Goal: Task Accomplishment & Management: Use online tool/utility

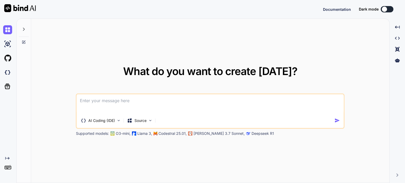
click at [391, 10] on button at bounding box center [387, 9] width 13 height 6
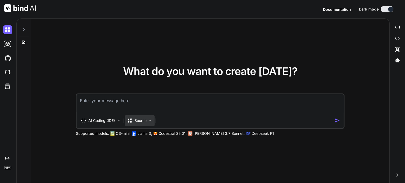
click at [147, 118] on p "Source" at bounding box center [141, 120] width 12 height 5
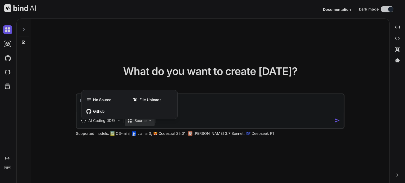
click at [178, 140] on div at bounding box center [202, 91] width 405 height 183
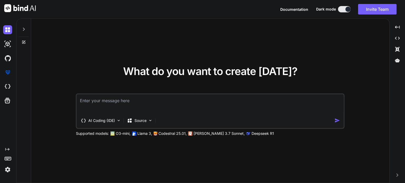
type textarea "x"
click at [301, 9] on span "Documentation" at bounding box center [294, 9] width 28 height 4
click at [23, 42] on icon at bounding box center [24, 42] width 4 height 4
click at [25, 41] on icon at bounding box center [24, 42] width 4 height 4
click at [114, 104] on textarea at bounding box center [210, 104] width 267 height 20
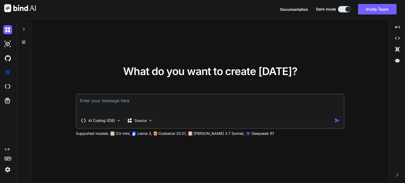
type textarea "c"
click at [137, 103] on textarea "c" at bounding box center [210, 104] width 267 height 20
drag, startPoint x: 119, startPoint y: 101, endPoint x: 68, endPoint y: 98, distance: 51.8
click at [68, 98] on div "What do you want to create today? c AI Coding (IDE) Source Supported models: O3…" at bounding box center [210, 101] width 358 height 165
click at [373, 9] on button "Invite Team" at bounding box center [377, 9] width 39 height 11
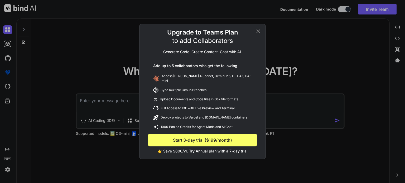
click at [258, 34] on icon at bounding box center [258, 31] width 6 height 6
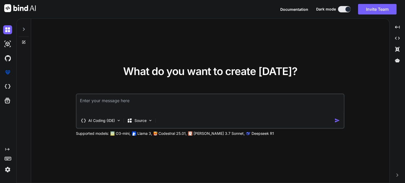
click at [8, 167] on img at bounding box center [7, 169] width 9 height 9
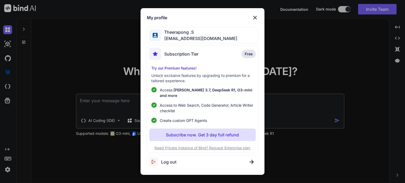
click at [169, 160] on span "Log out" at bounding box center [168, 162] width 15 height 6
click at [79, 59] on div "My profile Theerapong .S noomwebdesign@gmail.com Subscription Tier Free Try our…" at bounding box center [202, 91] width 405 height 183
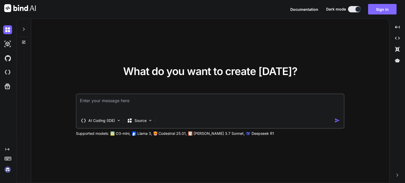
click at [381, 8] on button "Sign in" at bounding box center [382, 9] width 28 height 11
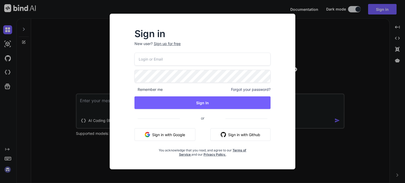
click at [148, 59] on input "email" at bounding box center [203, 59] width 136 height 13
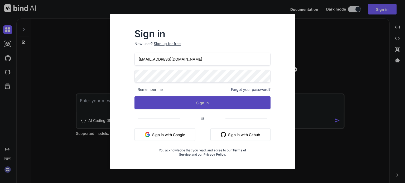
click at [215, 100] on button "Sign In" at bounding box center [203, 103] width 136 height 13
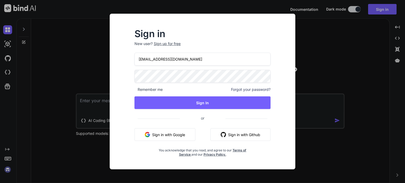
drag, startPoint x: 176, startPoint y: 55, endPoint x: 109, endPoint y: 51, distance: 67.4
click at [113, 51] on div "Sign in New user? Sign up for free bindai@gmail.com Remember me Forgot your pas…" at bounding box center [203, 92] width 186 height 156
paste input "zenkoy"
type input "[EMAIL_ADDRESS][DOMAIN_NAME]"
click at [103, 74] on div "Sign in New user? Sign up for free bindai@zenkoy.com Remember me Forgot your pa…" at bounding box center [202, 92] width 203 height 156
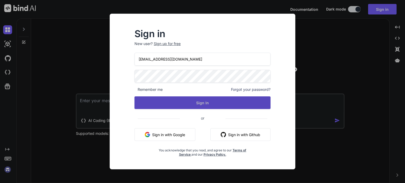
click at [166, 102] on button "Sign In" at bounding box center [203, 103] width 136 height 13
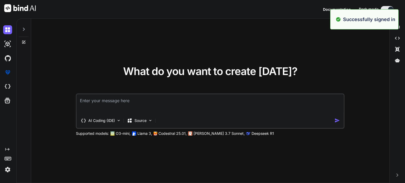
click at [357, 63] on div "What do you want to create today? AI Coding (IDE) Source Supported models: O3-m…" at bounding box center [210, 101] width 358 height 165
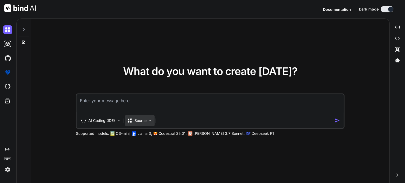
click at [141, 122] on p "Source" at bounding box center [141, 120] width 12 height 5
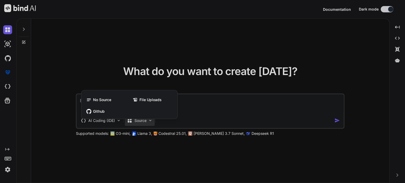
click at [192, 52] on div at bounding box center [202, 91] width 405 height 183
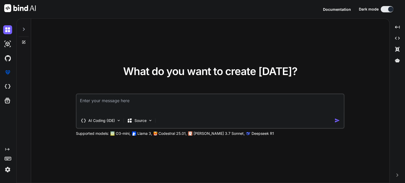
click at [144, 56] on div "What do you want to create today? AI Coding (IDE) Source Supported models: O3-m…" at bounding box center [210, 101] width 358 height 165
click at [8, 27] on img at bounding box center [7, 29] width 9 height 9
click at [22, 27] on div at bounding box center [24, 28] width 10 height 18
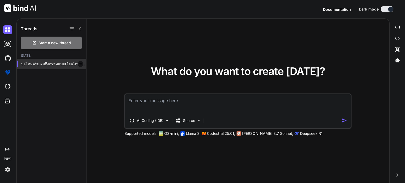
click at [59, 65] on p "ขอโทษครับ ผมดึงกราฟแบบเรียลไทม์ไม่ได้จากที่นี่ แต่ช่วยได้หลายอย่าง — บอกวิธีดูก…" at bounding box center [53, 63] width 65 height 5
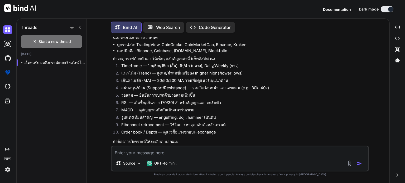
scroll to position [83, 0]
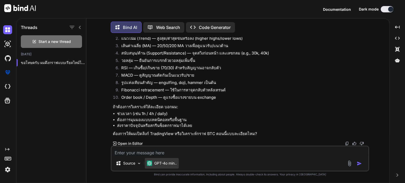
click at [162, 165] on p "GPT-4o min.." at bounding box center [165, 163] width 22 height 5
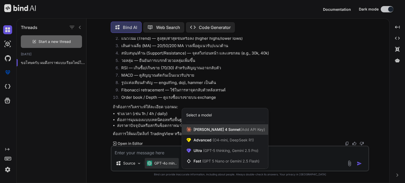
click at [219, 128] on span "Claude 4 Sonnet (Add API Key)" at bounding box center [229, 129] width 71 height 5
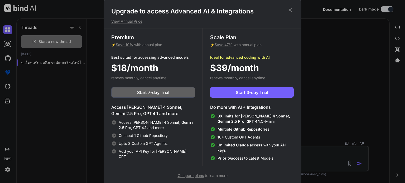
click at [291, 9] on icon at bounding box center [290, 9] width 3 height 3
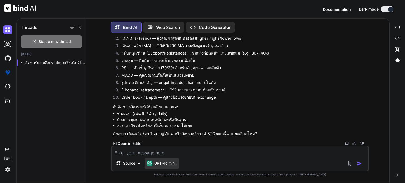
click at [172, 164] on p "GPT-4o min.." at bounding box center [165, 163] width 22 height 5
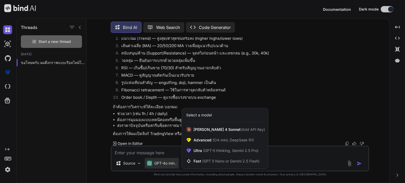
click at [135, 162] on div at bounding box center [202, 91] width 405 height 183
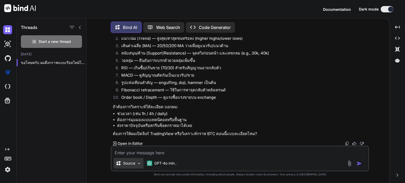
click at [136, 162] on div "Source" at bounding box center [129, 163] width 30 height 11
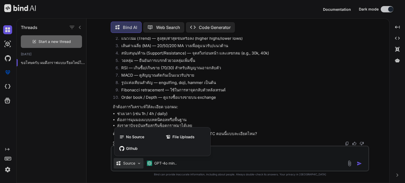
click at [274, 114] on div at bounding box center [202, 91] width 405 height 183
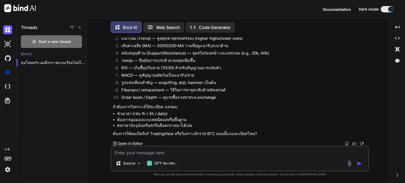
click at [332, 8] on span "Documentation" at bounding box center [337, 9] width 28 height 4
click at [9, 41] on img at bounding box center [7, 44] width 9 height 9
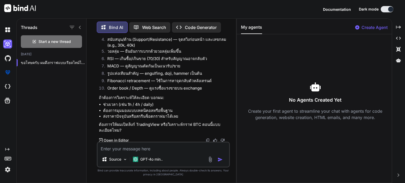
scroll to position [109, 0]
click at [154, 161] on p "GPT-4o min.." at bounding box center [151, 159] width 22 height 5
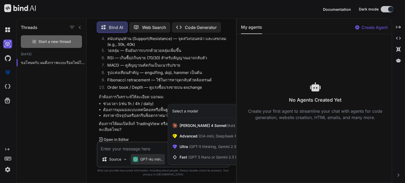
click at [154, 161] on div at bounding box center [202, 91] width 405 height 183
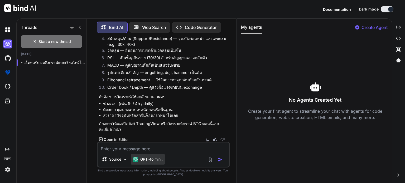
click at [157, 161] on p "GPT-4o min.." at bounding box center [151, 159] width 22 height 5
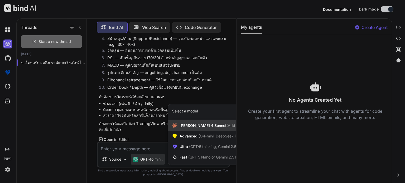
click at [188, 123] on span "Claude 4 Sonnet (Add API Key)" at bounding box center [215, 125] width 71 height 5
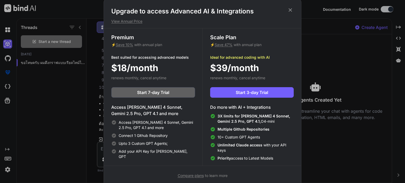
click at [149, 105] on h4 "Access Claude 4 Sonnet, Gemini 2.5 Pro, GPT 4.1 and more" at bounding box center [153, 110] width 84 height 13
click at [161, 94] on span "Start 7-day Trial" at bounding box center [153, 92] width 32 height 6
click at [289, 9] on icon at bounding box center [291, 10] width 6 height 6
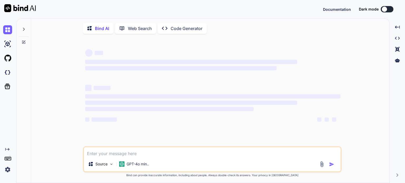
click at [389, 10] on button at bounding box center [387, 9] width 13 height 6
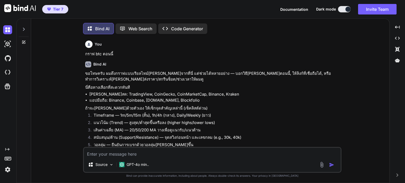
type textarea "x"
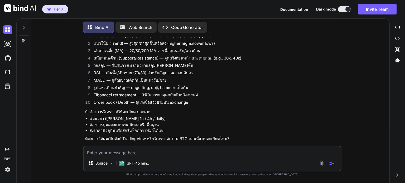
scroll to position [83, 0]
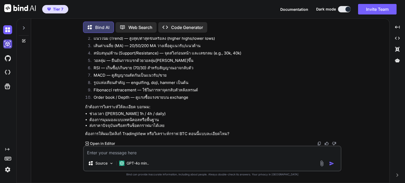
click at [7, 46] on img at bounding box center [7, 44] width 9 height 9
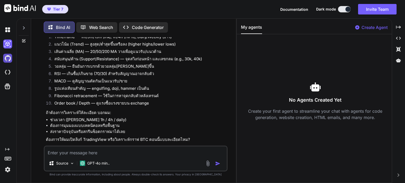
click at [7, 58] on img at bounding box center [7, 58] width 9 height 9
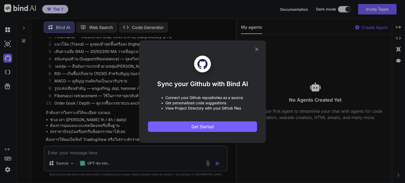
click at [256, 47] on icon at bounding box center [257, 49] width 6 height 6
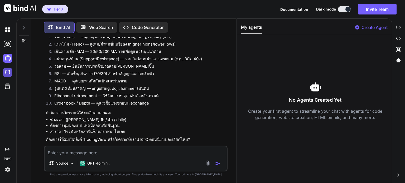
click at [8, 74] on img at bounding box center [7, 72] width 9 height 9
click at [6, 170] on img at bounding box center [7, 169] width 9 height 9
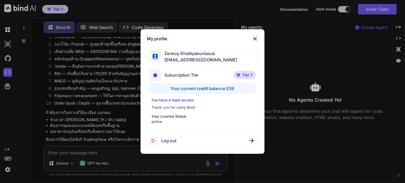
click at [206, 140] on div "Log out" at bounding box center [202, 140] width 111 height 13
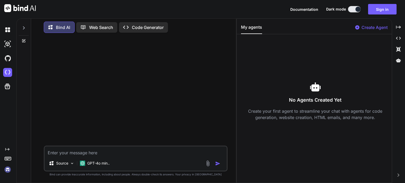
scroll to position [0, 0]
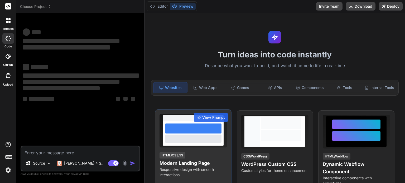
click at [215, 138] on div at bounding box center [193, 139] width 56 height 8
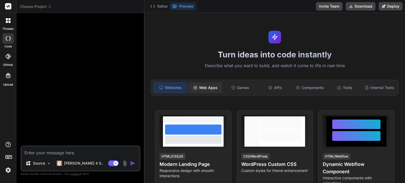
click at [214, 86] on div "Web Apps" at bounding box center [206, 87] width 34 height 11
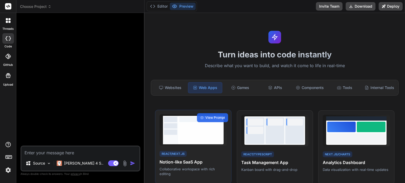
click at [195, 138] on div at bounding box center [200, 132] width 43 height 18
click at [212, 120] on span "View Prompt" at bounding box center [215, 118] width 20 height 5
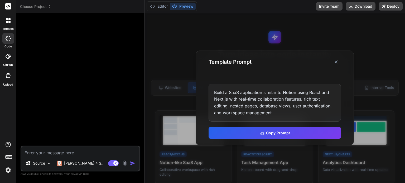
click at [74, 151] on textarea at bounding box center [80, 151] width 118 height 9
paste textarea "I3!nd^~^Ai"
type textarea "x"
type textarea "I3!nd^~^Ai"
click at [337, 61] on line at bounding box center [336, 62] width 3 height 3
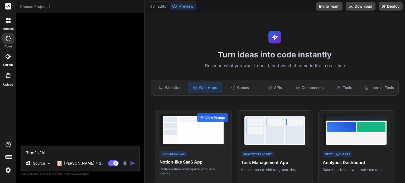
click at [215, 138] on div at bounding box center [200, 132] width 43 height 18
click at [215, 120] on span "View Prompt" at bounding box center [215, 118] width 20 height 5
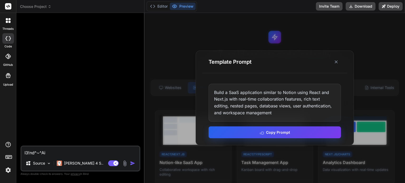
click at [290, 134] on button "Copy Prompt" at bounding box center [275, 133] width 132 height 12
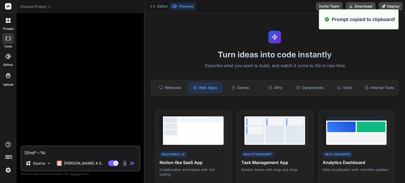
drag, startPoint x: 64, startPoint y: 152, endPoint x: 0, endPoint y: 150, distance: 64.4
click at [0, 150] on div "Prompt copied to clipboard! threads code GitHub Upload Choose Project Created w…" at bounding box center [202, 91] width 405 height 183
paste textarea "Build a SaaS application similar to Notion using React and Next.js with real-ti…"
type textarea "x"
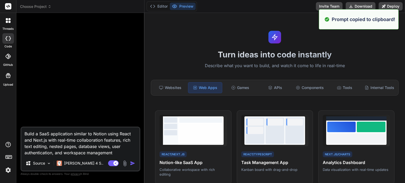
type textarea "Build a SaaS application similar to Notion using React and Next.js with real-ti…"
click at [134, 163] on img "button" at bounding box center [132, 163] width 5 height 5
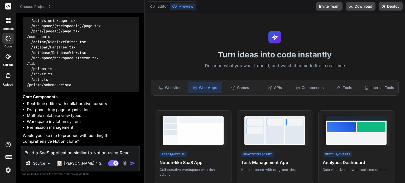
scroll to position [150, 0]
type textarea "x"
click at [186, 5] on button "Preview" at bounding box center [183, 6] width 26 height 7
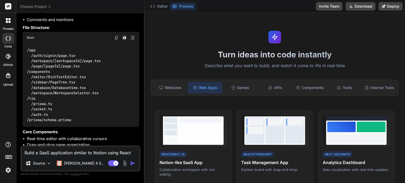
scroll to position [106, 0]
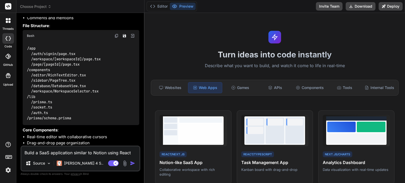
click at [133, 38] on img at bounding box center [132, 36] width 5 height 5
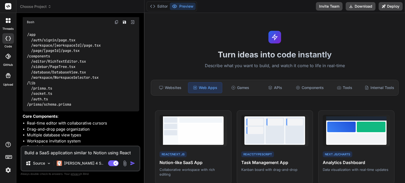
scroll to position [150, 0]
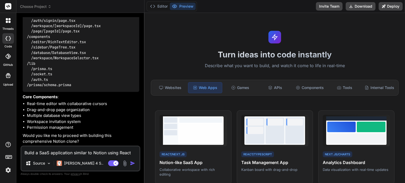
click at [87, 150] on textarea "Build a SaaS application similar to Notion using React and Next.js with real-ti…" at bounding box center [80, 151] width 118 height 9
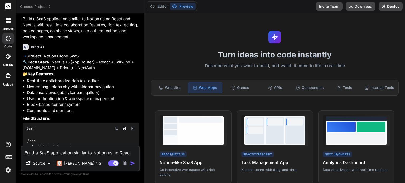
scroll to position [0, 0]
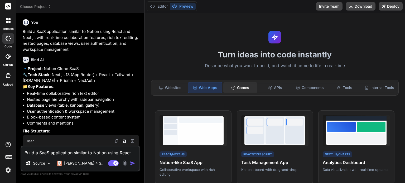
click at [238, 90] on div "Games" at bounding box center [240, 87] width 34 height 11
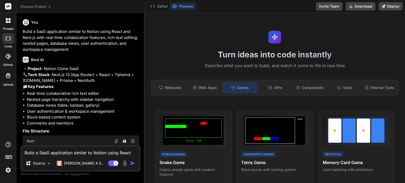
click at [273, 81] on div "Websites Web Apps Games APIs Components Tools Internal Tools" at bounding box center [275, 88] width 248 height 16
click at [272, 86] on div "APIs" at bounding box center [275, 87] width 34 height 11
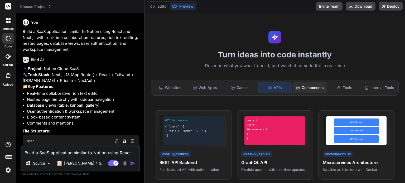
click at [303, 87] on div "Components" at bounding box center [310, 87] width 34 height 11
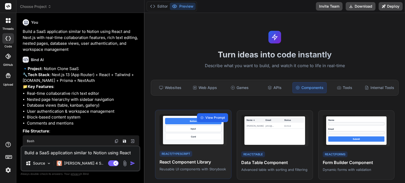
click at [216, 120] on span "View Prompt" at bounding box center [215, 118] width 20 height 5
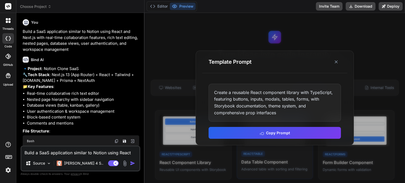
click at [260, 133] on button "Copy Prompt" at bounding box center [275, 133] width 132 height 12
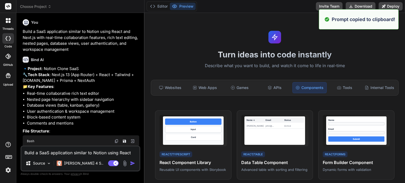
click at [71, 155] on textarea "Build a SaaS application similar to Notion using React and Next.js with real-ti…" at bounding box center [80, 151] width 118 height 9
paste textarea "Create a reusable React component library with TypeScript, featuring buttons, i…"
type textarea "x"
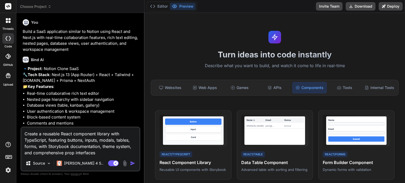
type textarea "Create a reusable React component library with TypeScript, featuring buttons, i…"
drag, startPoint x: 132, startPoint y: 163, endPoint x: 135, endPoint y: 160, distance: 4.0
click at [133, 163] on img "button" at bounding box center [132, 163] width 5 height 5
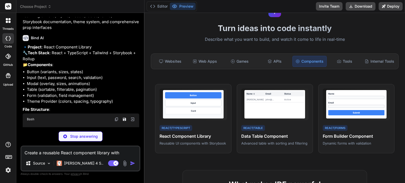
scroll to position [290, 0]
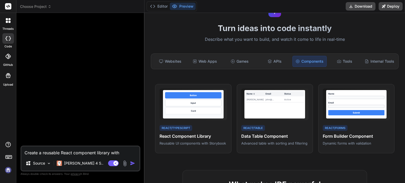
type textarea "x"
